Goal: Transaction & Acquisition: Download file/media

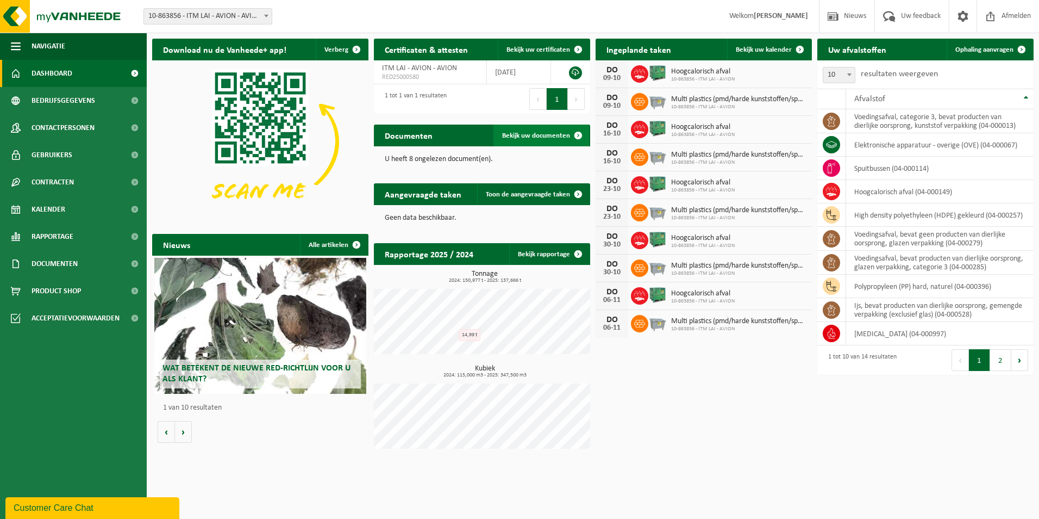
click at [540, 136] on span "Bekijk uw documenten" at bounding box center [536, 135] width 68 height 7
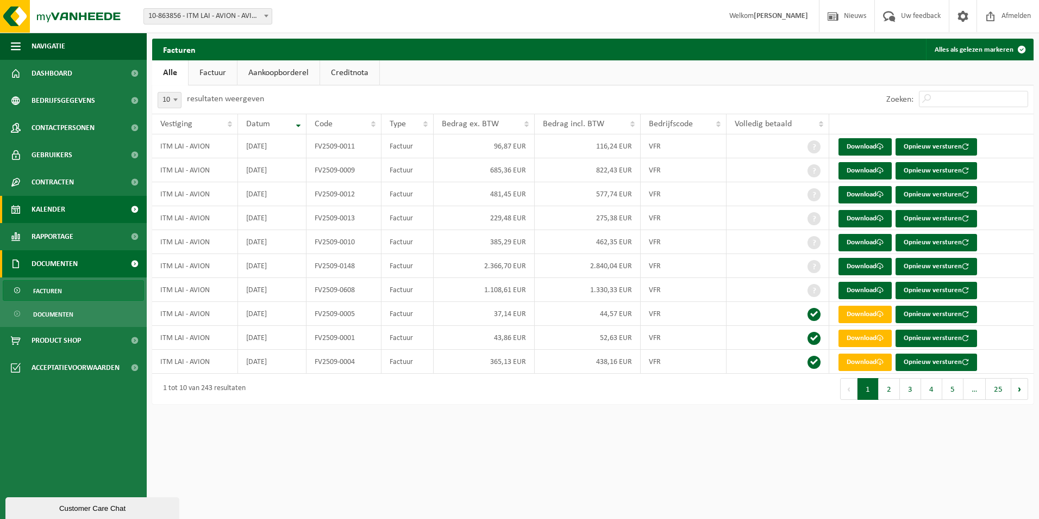
click at [49, 208] on span "Kalender" at bounding box center [49, 209] width 34 height 27
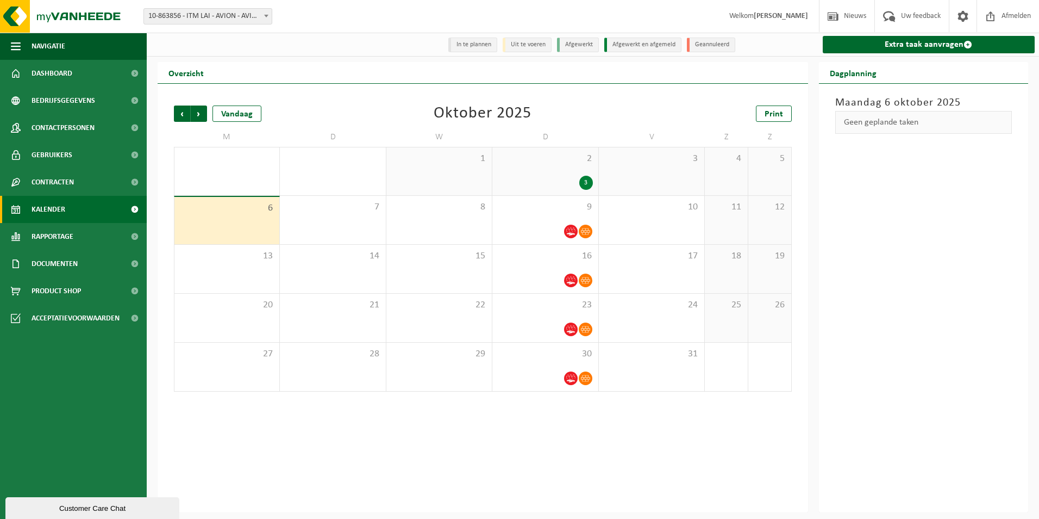
click at [547, 166] on div "2 3" at bounding box center [544, 171] width 105 height 48
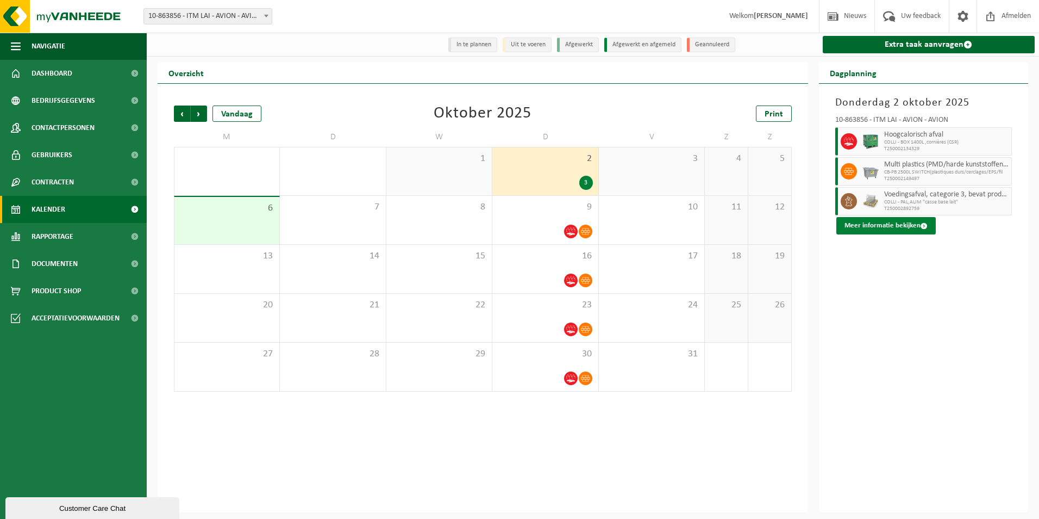
click at [887, 222] on button "Meer informatie bekijken" at bounding box center [886, 225] width 99 height 17
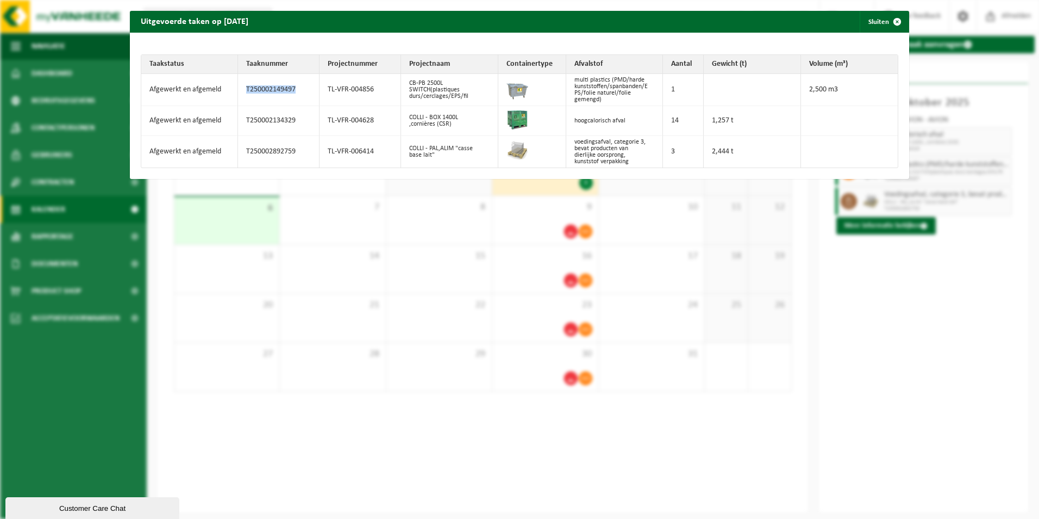
drag, startPoint x: 294, startPoint y: 90, endPoint x: 241, endPoint y: 90, distance: 53.3
click at [241, 90] on td "T250002149497" at bounding box center [279, 90] width 82 height 32
copy td "T250002149497"
drag, startPoint x: 298, startPoint y: 120, endPoint x: 232, endPoint y: 119, distance: 66.9
click at [232, 119] on tr "Afgewerkt en afgemeld T250002134329 TL-VFR-004628 COLLI - BOX 1400L ,cornières …" at bounding box center [519, 121] width 757 height 30
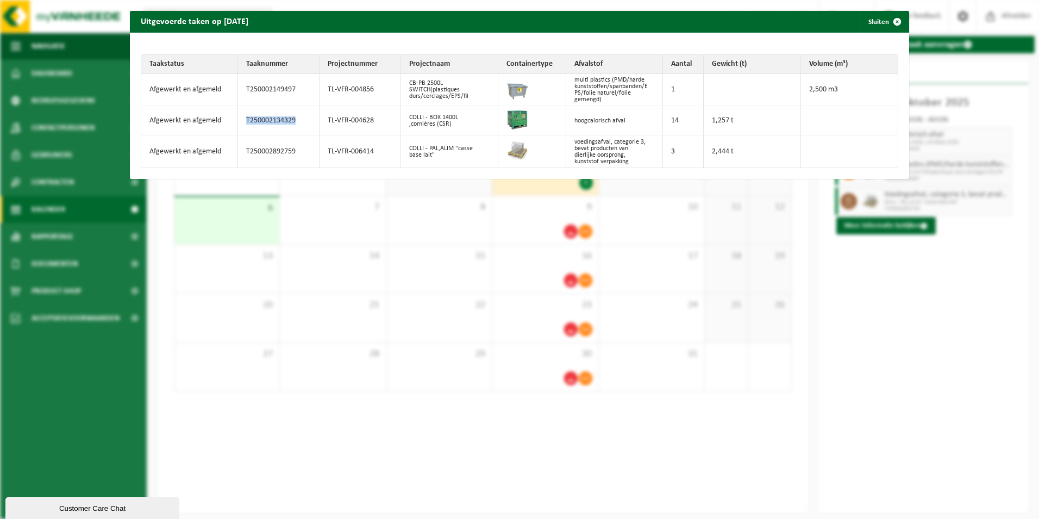
copy tr "T250002134329"
drag, startPoint x: 298, startPoint y: 148, endPoint x: 239, endPoint y: 150, distance: 59.3
click at [239, 150] on td "T250002892759" at bounding box center [279, 152] width 82 height 32
copy td "T250002892759"
click at [903, 401] on div "Uitgevoerde taken op [DATE] Sluiten Taakstatus Taaknummer Projectnummer Project…" at bounding box center [519, 259] width 1039 height 519
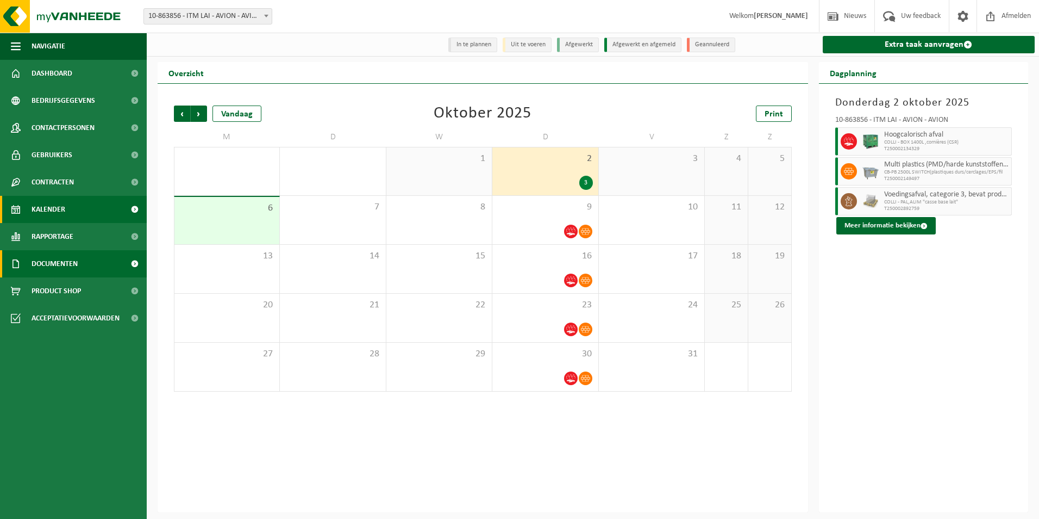
click at [67, 261] on span "Documenten" at bounding box center [55, 263] width 46 height 27
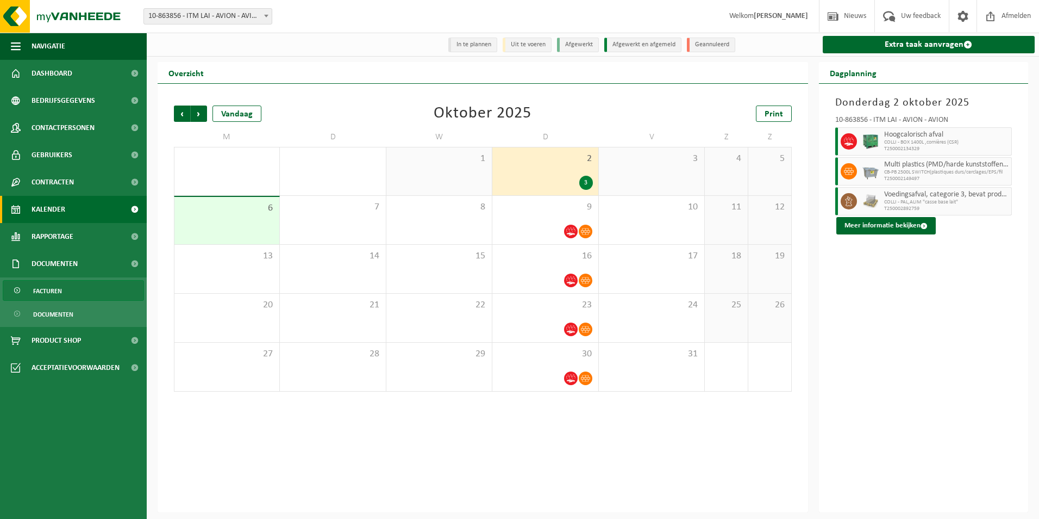
click at [49, 289] on span "Facturen" at bounding box center [47, 290] width 29 height 21
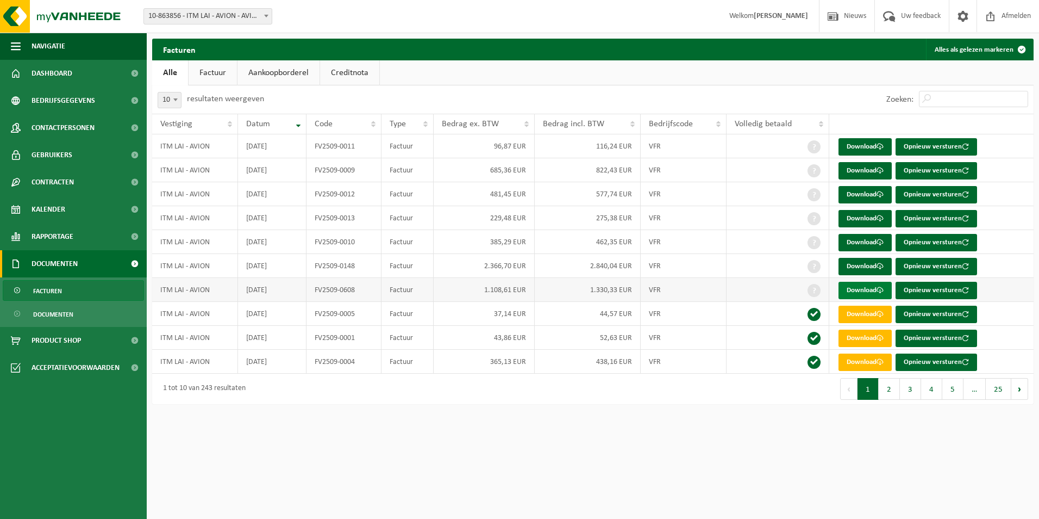
click at [859, 290] on link "Download" at bounding box center [865, 290] width 53 height 17
click at [868, 270] on link "Download" at bounding box center [865, 266] width 53 height 17
click at [859, 242] on link "Download" at bounding box center [865, 242] width 53 height 17
click at [862, 220] on link "Download" at bounding box center [865, 218] width 53 height 17
click at [859, 190] on link "Download" at bounding box center [865, 194] width 53 height 17
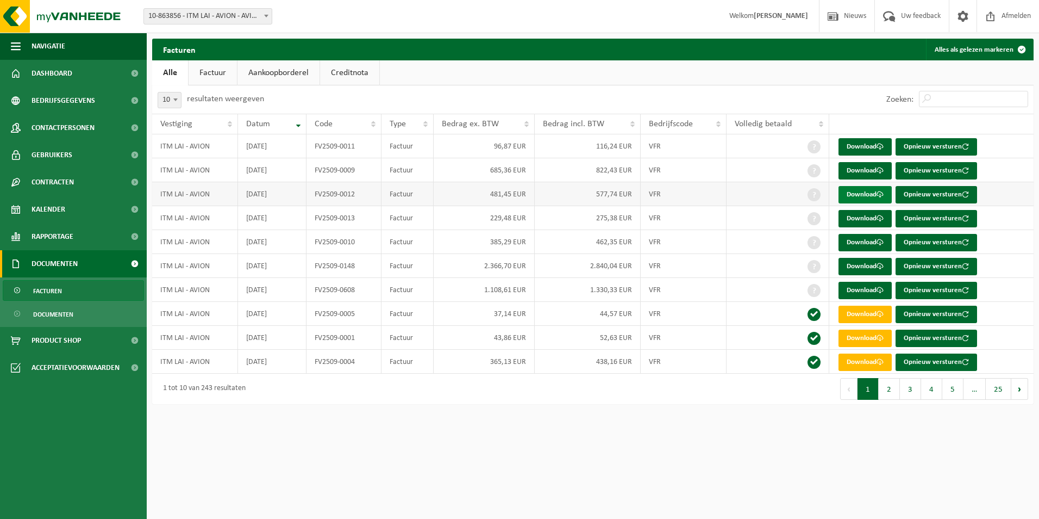
click at [856, 193] on link "Download" at bounding box center [865, 194] width 53 height 17
click at [864, 169] on link "Download" at bounding box center [865, 170] width 53 height 17
click at [861, 143] on link "Download" at bounding box center [865, 146] width 53 height 17
click at [870, 294] on link "Download" at bounding box center [865, 290] width 53 height 17
click at [370, 457] on html "Vestiging: 10-863856 - ITM LAI - AVION - AVION 10-863856 - ITM LAI - AVION - AV…" at bounding box center [519, 259] width 1039 height 519
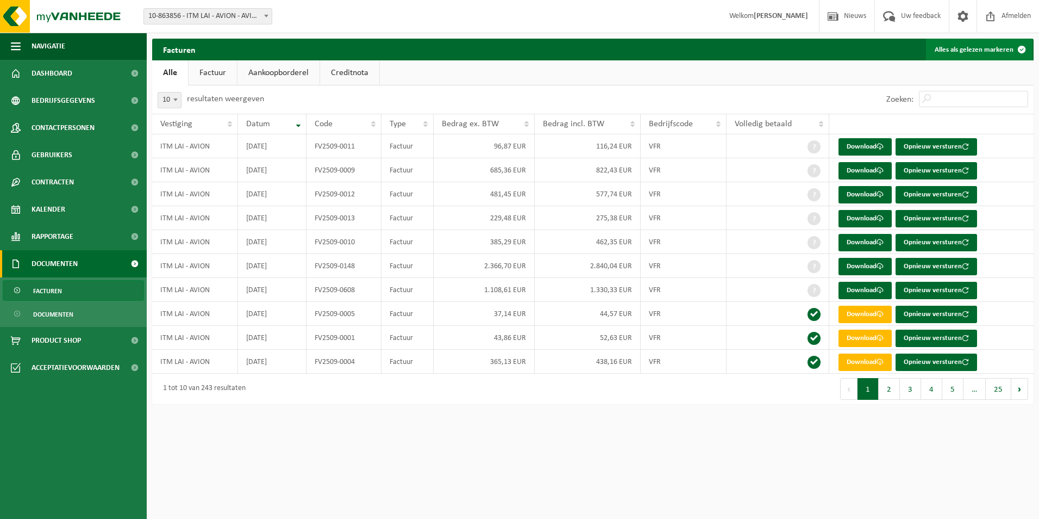
click at [996, 47] on button "Alles als gelezen markeren" at bounding box center [979, 50] width 107 height 22
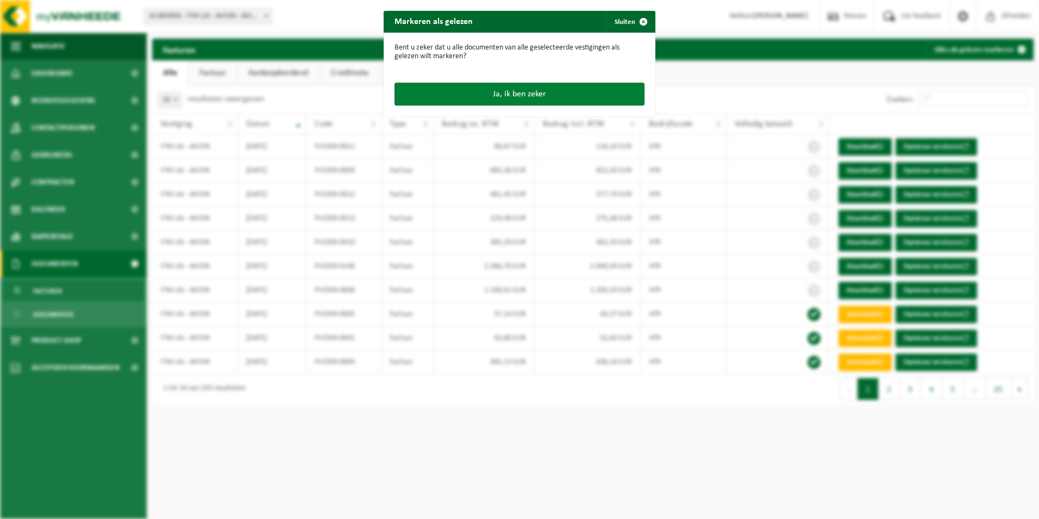
click at [550, 91] on button "Ja, ik ben zeker" at bounding box center [520, 94] width 250 height 23
